Goal: Transaction & Acquisition: Download file/media

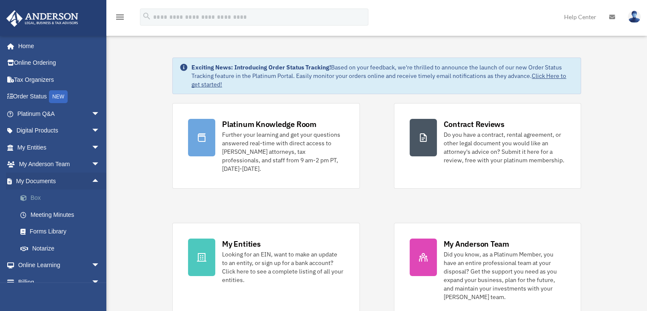
click at [36, 198] on link "Box" at bounding box center [62, 197] width 101 height 17
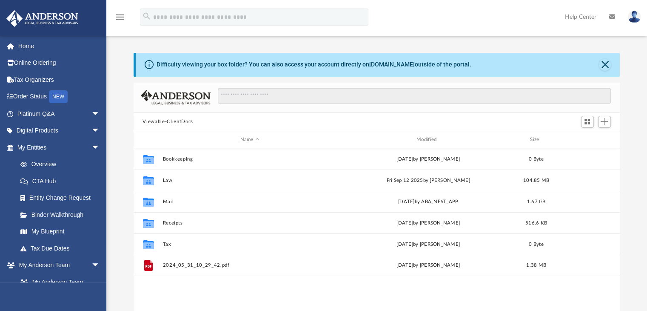
scroll to position [187, 480]
click at [605, 62] on button "Close" at bounding box center [605, 65] width 12 height 12
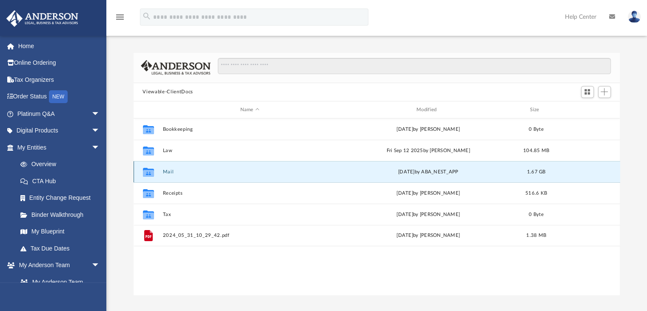
click at [169, 172] on button "Mail" at bounding box center [250, 172] width 175 height 6
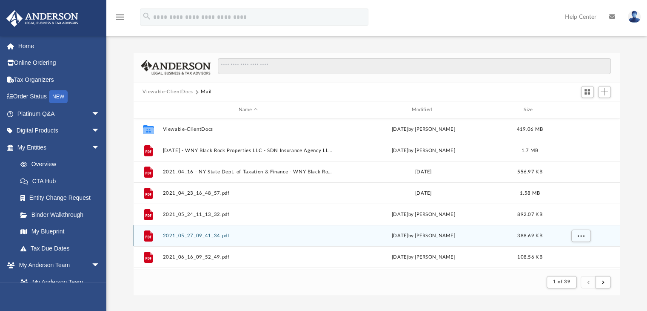
scroll to position [160, 480]
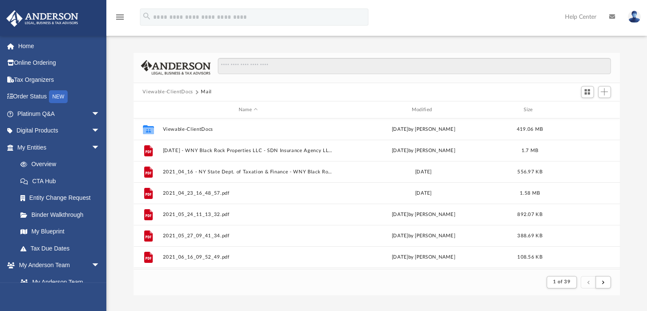
drag, startPoint x: 639, startPoint y: 102, endPoint x: 625, endPoint y: 112, distance: 16.4
click at [639, 102] on div "Difficulty viewing your box folder? You can also access your account directly o…" at bounding box center [376, 174] width 541 height 242
click at [431, 110] on div "Modified" at bounding box center [424, 110] width 172 height 8
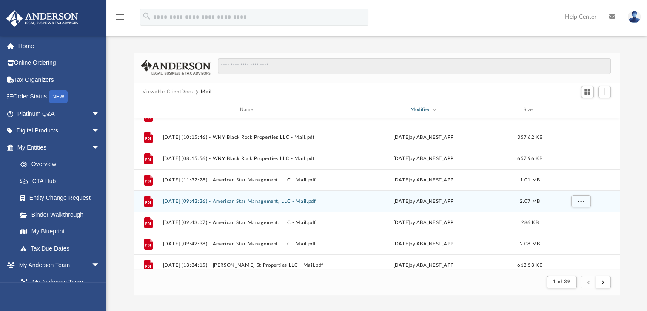
scroll to position [85, 0]
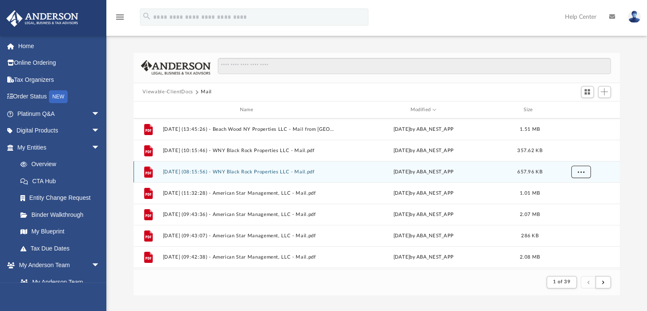
click at [580, 172] on span "More options" at bounding box center [581, 171] width 7 height 5
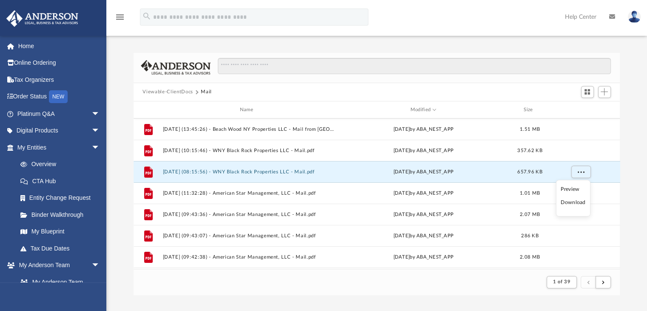
click at [572, 202] on li "Download" at bounding box center [573, 202] width 25 height 9
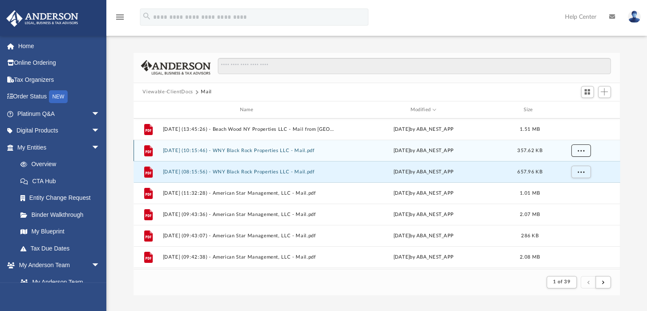
click at [577, 152] on button "More options" at bounding box center [581, 150] width 20 height 13
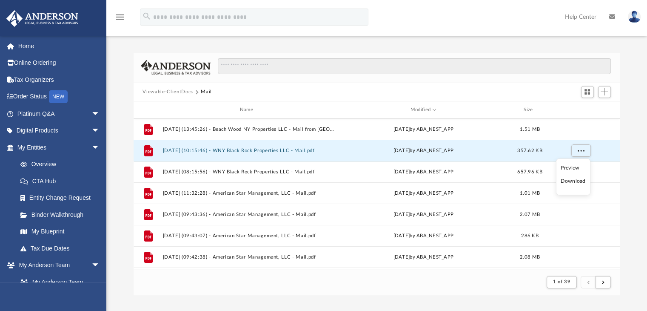
click at [574, 178] on li "Download" at bounding box center [573, 181] width 25 height 9
click at [451, 23] on div "menu search Site Menu add [EMAIL_ADDRESS][DOMAIN_NAME] My Profile Reset Passwor…" at bounding box center [323, 20] width 635 height 29
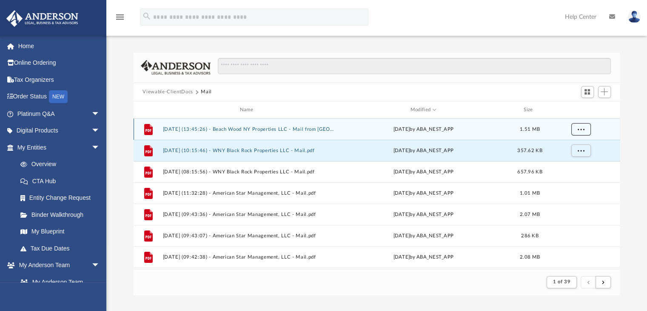
click at [583, 131] on span "More options" at bounding box center [581, 129] width 7 height 5
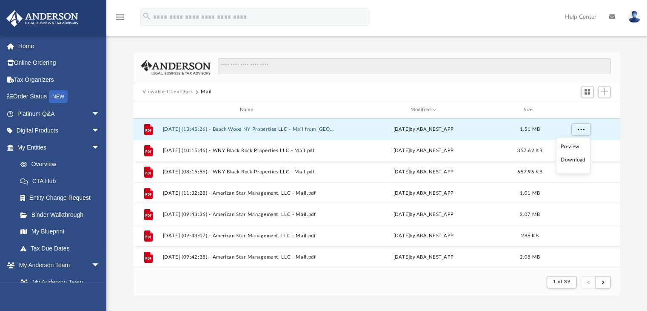
click at [571, 160] on li "Download" at bounding box center [573, 159] width 25 height 9
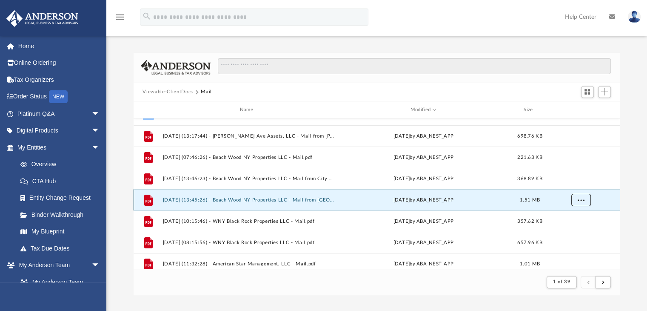
scroll to position [0, 0]
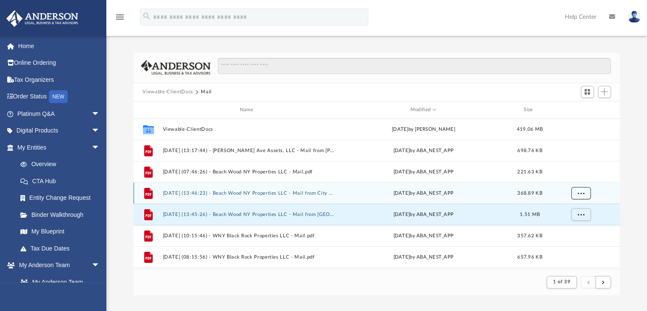
click at [580, 193] on span "More options" at bounding box center [581, 193] width 7 height 5
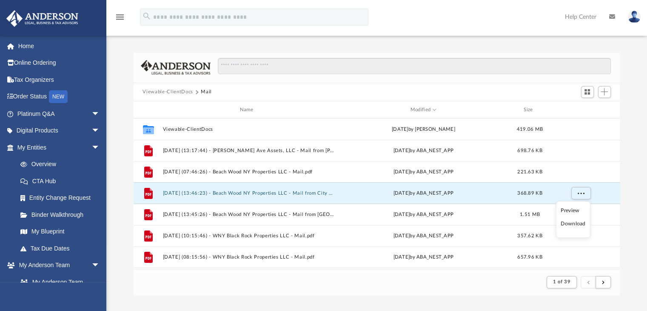
click at [572, 222] on li "Download" at bounding box center [573, 223] width 25 height 9
click at [642, 123] on div "Difficulty viewing your box folder? You can also access your account directly o…" at bounding box center [376, 174] width 541 height 242
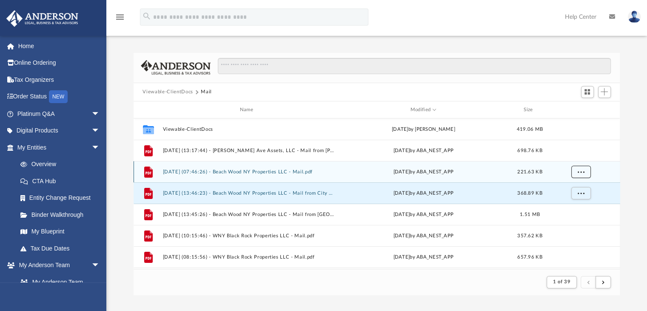
click at [582, 174] on span "More options" at bounding box center [581, 171] width 7 height 5
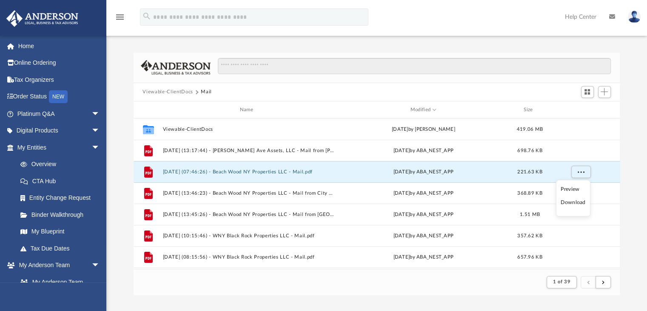
click at [577, 201] on li "Download" at bounding box center [573, 202] width 25 height 9
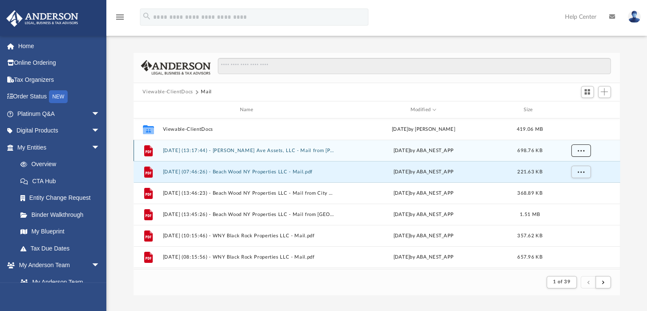
click at [583, 147] on button "More options" at bounding box center [581, 150] width 20 height 13
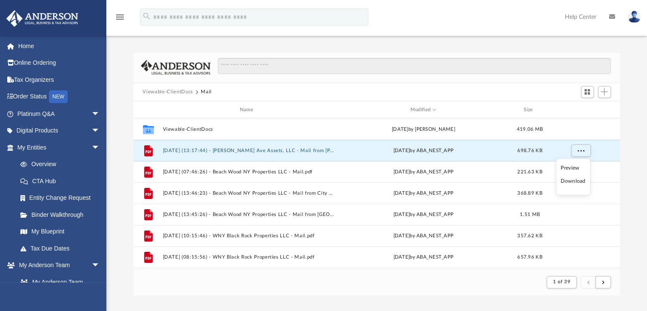
click at [572, 180] on li "Download" at bounding box center [573, 181] width 25 height 9
